Goal: Information Seeking & Learning: Learn about a topic

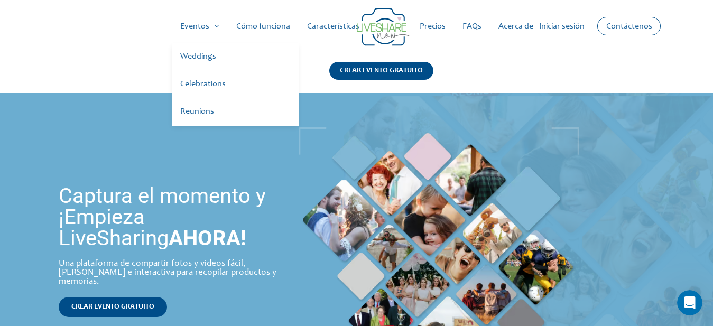
click at [214, 26] on link "Eventos" at bounding box center [200, 27] width 56 height 34
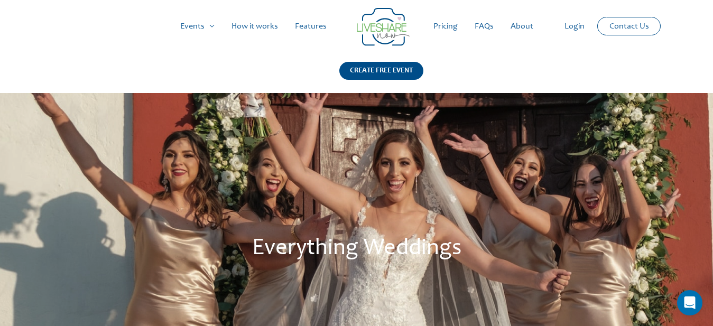
click at [444, 22] on link "Pricing" at bounding box center [445, 27] width 41 height 34
